Goal: Task Accomplishment & Management: Manage account settings

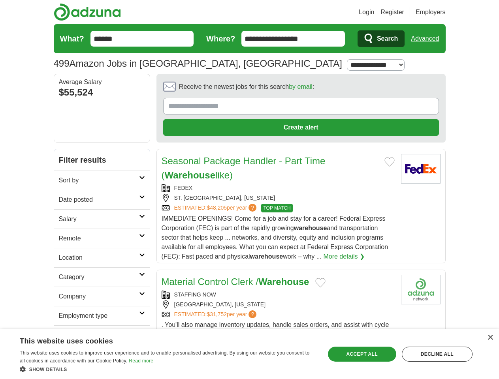
click at [374, 12] on link "Login" at bounding box center [366, 12] width 15 height 9
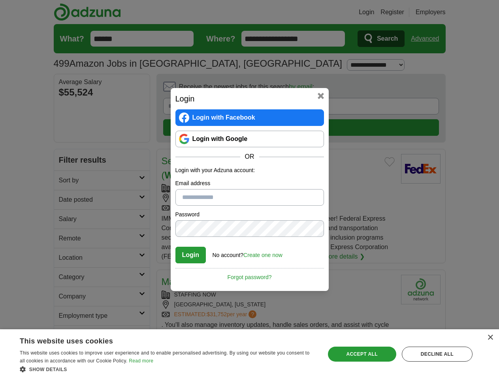
click at [428, 39] on div "Login Login with Facebook Login with Google OR Login with your Adzuna account: …" at bounding box center [249, 189] width 499 height 379
click at [279, 89] on div "Login Login with Facebook Login with Google OR Login with your Adzuna account: …" at bounding box center [250, 189] width 158 height 203
click at [462, 89] on div "Login Login with Facebook Login with Google OR Login with your Adzuna account: …" at bounding box center [249, 189] width 499 height 379
click at [66, 142] on div "Login Login with Facebook Login with Google OR Login with your Adzuna account: …" at bounding box center [249, 189] width 499 height 379
click at [66, 162] on div "Login Login with Facebook Login with Google OR Login with your Adzuna account: …" at bounding box center [249, 189] width 499 height 379
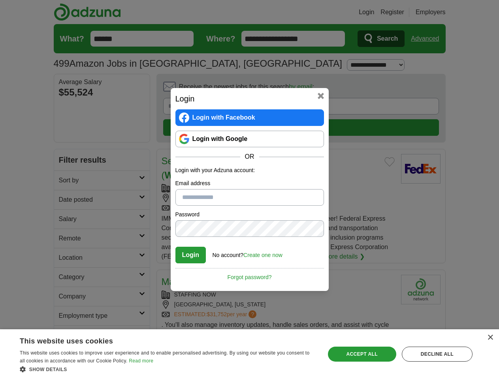
click at [66, 181] on div "Login Login with Facebook Login with Google OR Login with your Adzuna account: …" at bounding box center [249, 189] width 499 height 379
click at [66, 200] on div "Login Login with Facebook Login with Google OR Login with your Adzuna account: …" at bounding box center [249, 189] width 499 height 379
click at [66, 220] on div "Login Login with Facebook Login with Google OR Login with your Adzuna account: …" at bounding box center [249, 189] width 499 height 379
